Goal: Task Accomplishment & Management: Use online tool/utility

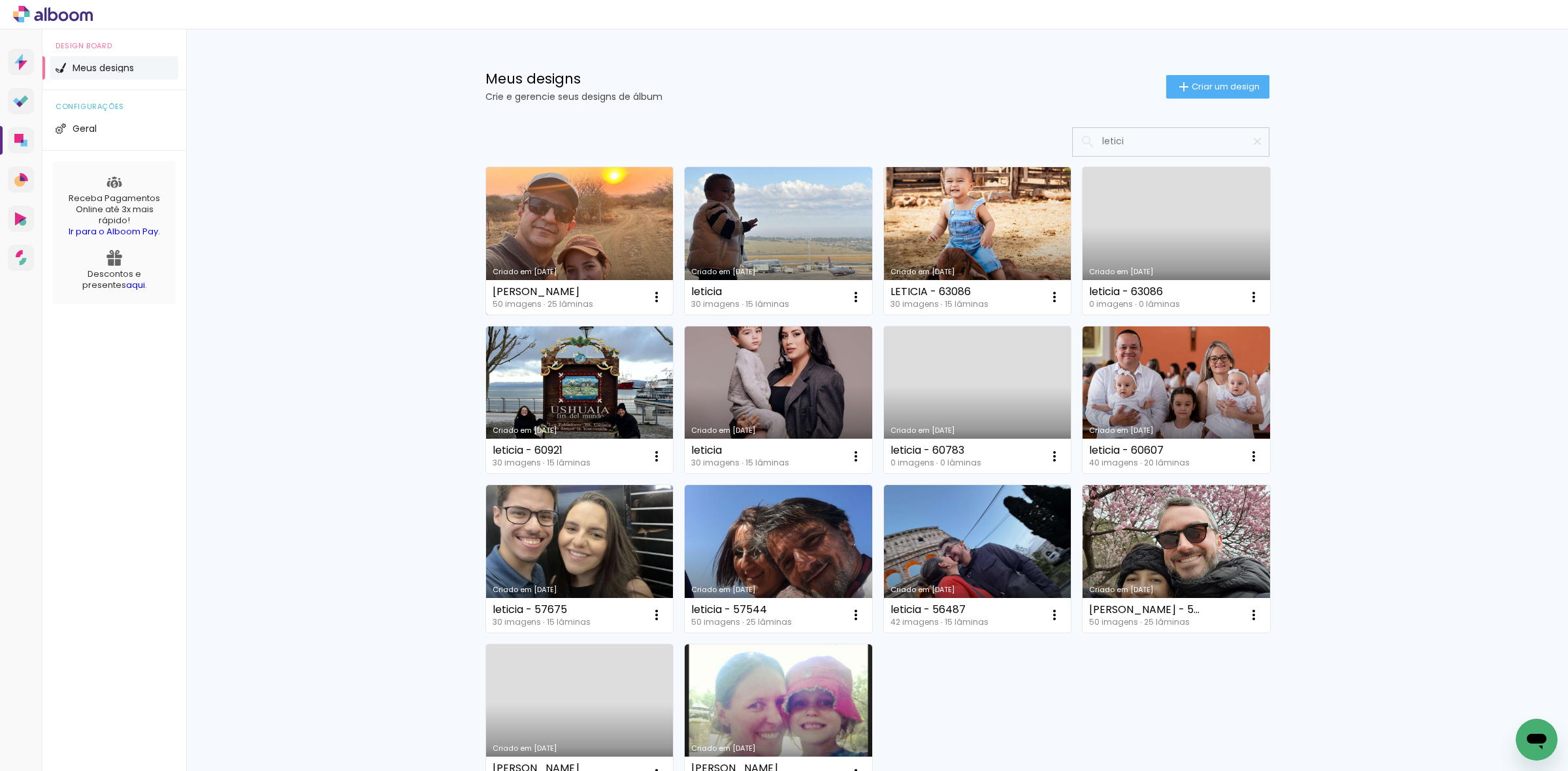
type input "letici"
type paper-input "letici"
click at [627, 214] on link "Criado em [DATE]" at bounding box center [579, 241] width 188 height 148
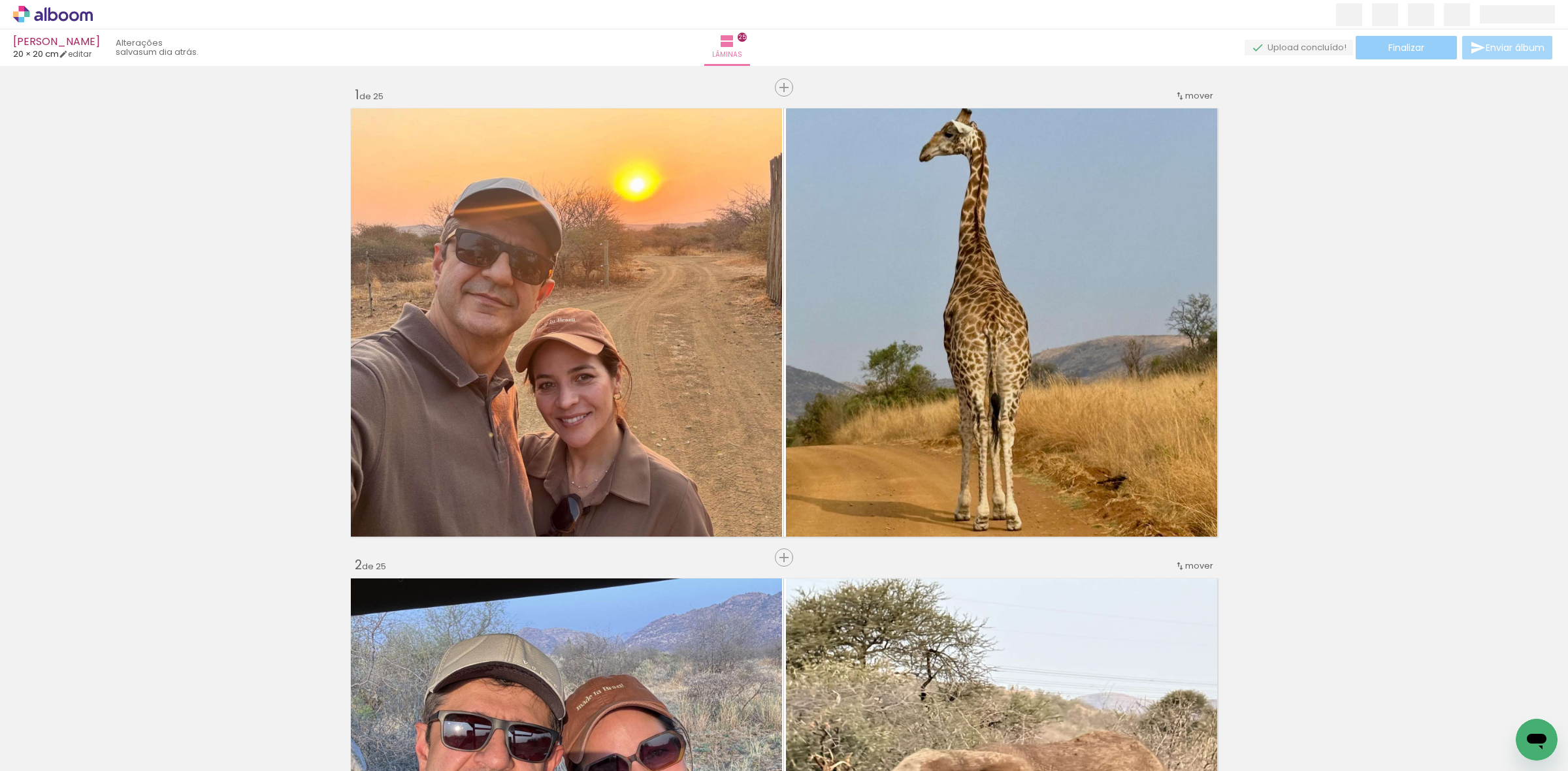
click at [1391, 50] on span "Finalizar" at bounding box center [1407, 48] width 36 height 9
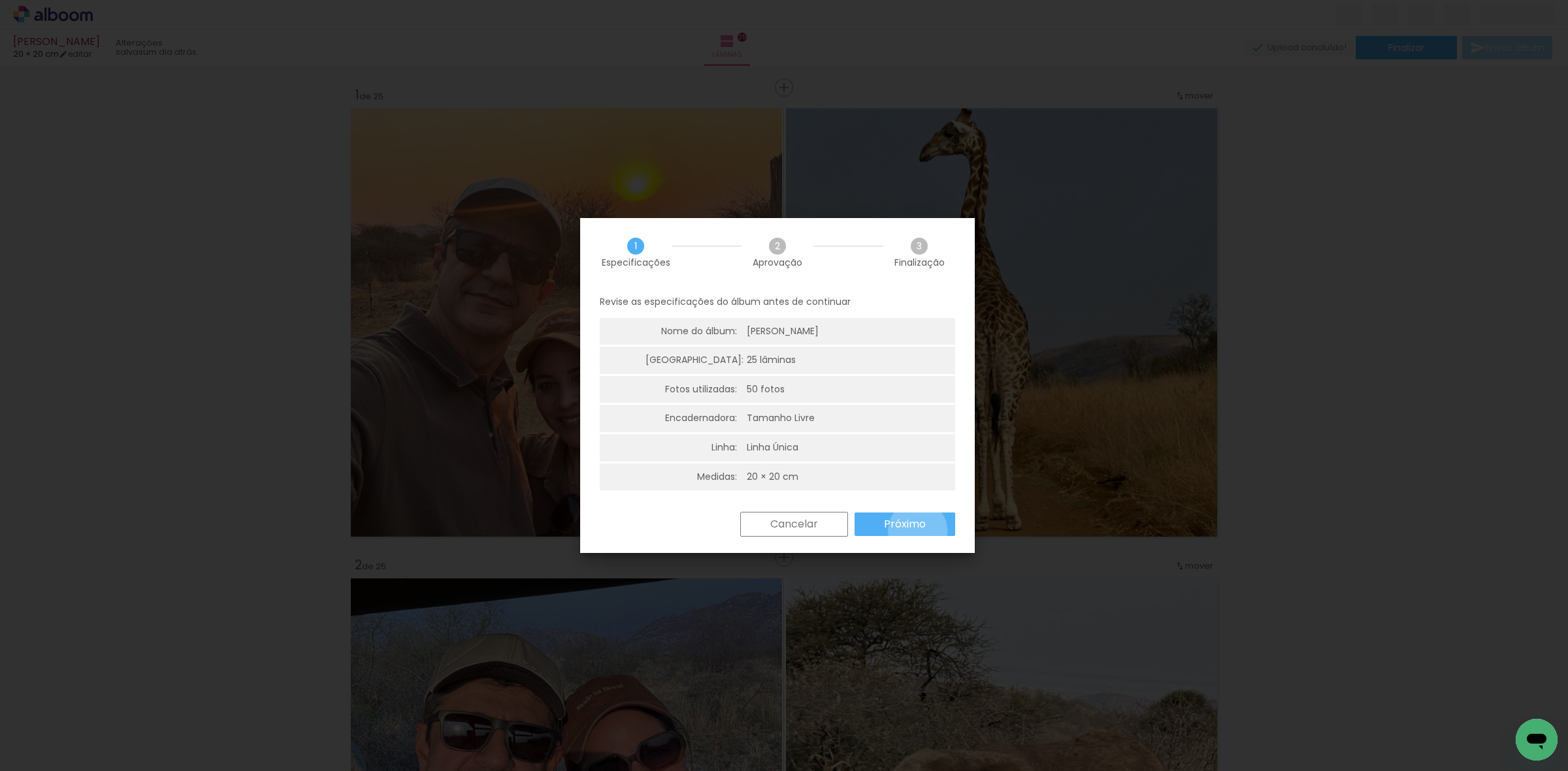
click at [918, 531] on paper-button "Próximo" at bounding box center [905, 525] width 101 height 24
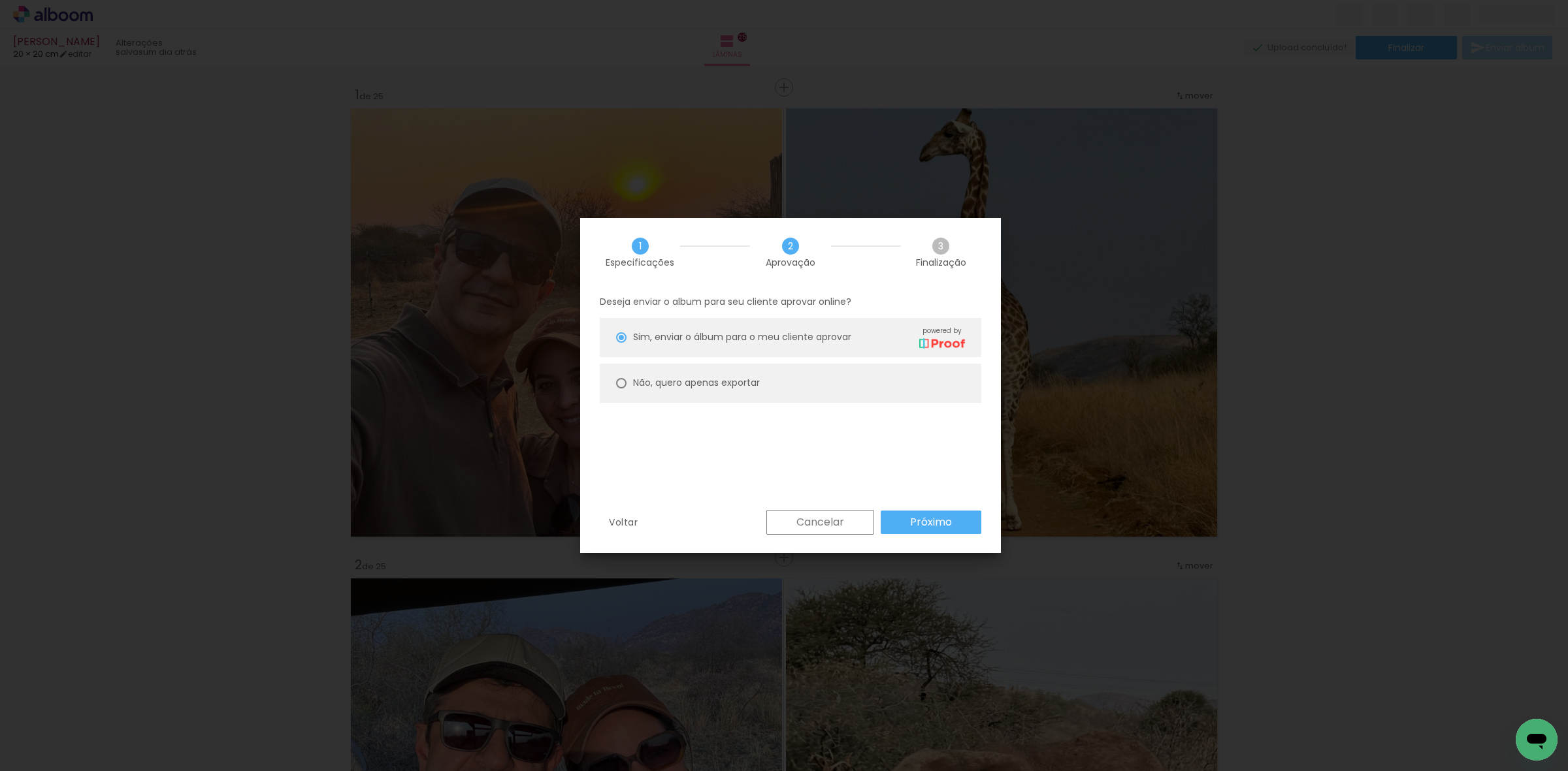
click at [804, 403] on paper-radio-group "Sim, enviar o álbum para o meu cliente aprovar powered by Não, quero apenas exp…" at bounding box center [790, 363] width 382 height 92
click at [801, 392] on paper-radio-button "Não, quero apenas exportar" at bounding box center [790, 382] width 382 height 39
type paper-radio-button "on"
click at [0, 0] on slot "Próximo" at bounding box center [0, 0] width 0 height 0
type input "Alta, 300 DPI"
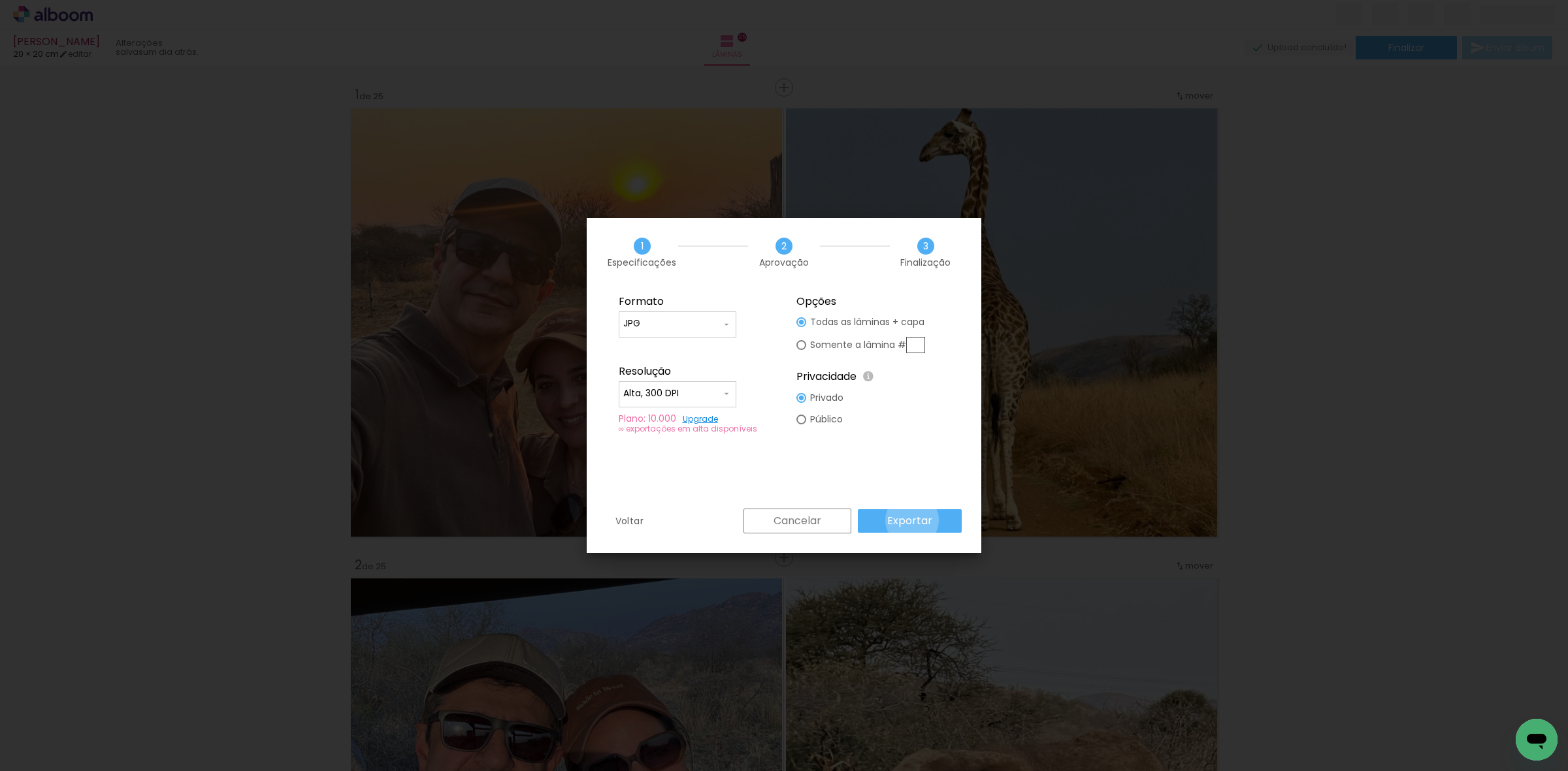
click at [0, 0] on slot "Exportar" at bounding box center [0, 0] width 0 height 0
